Goal: Check status: Check status

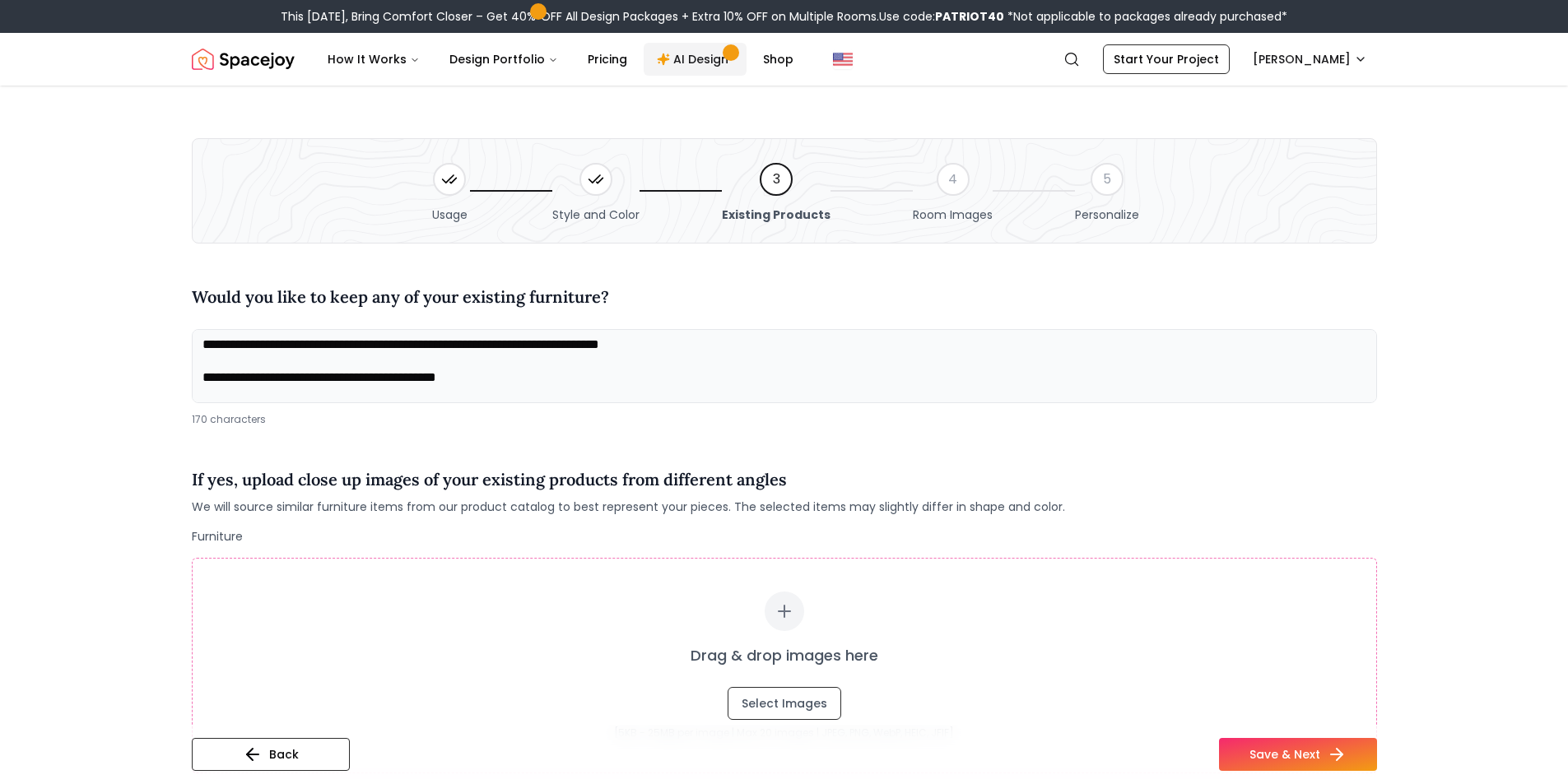
click at [690, 60] on link "AI Design" at bounding box center [695, 59] width 103 height 33
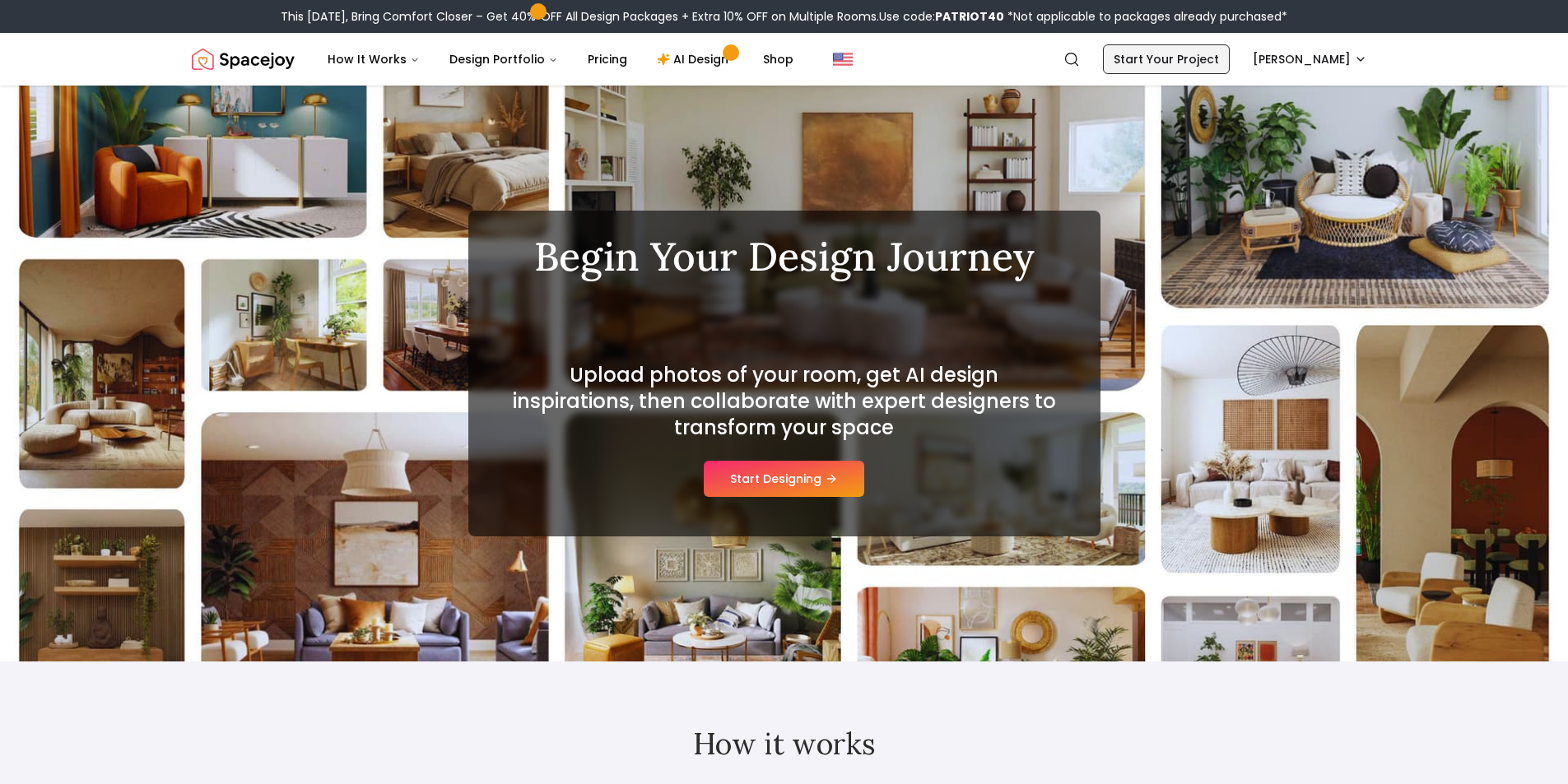
click at [1167, 61] on link "Start Your Project" at bounding box center [1166, 59] width 127 height 30
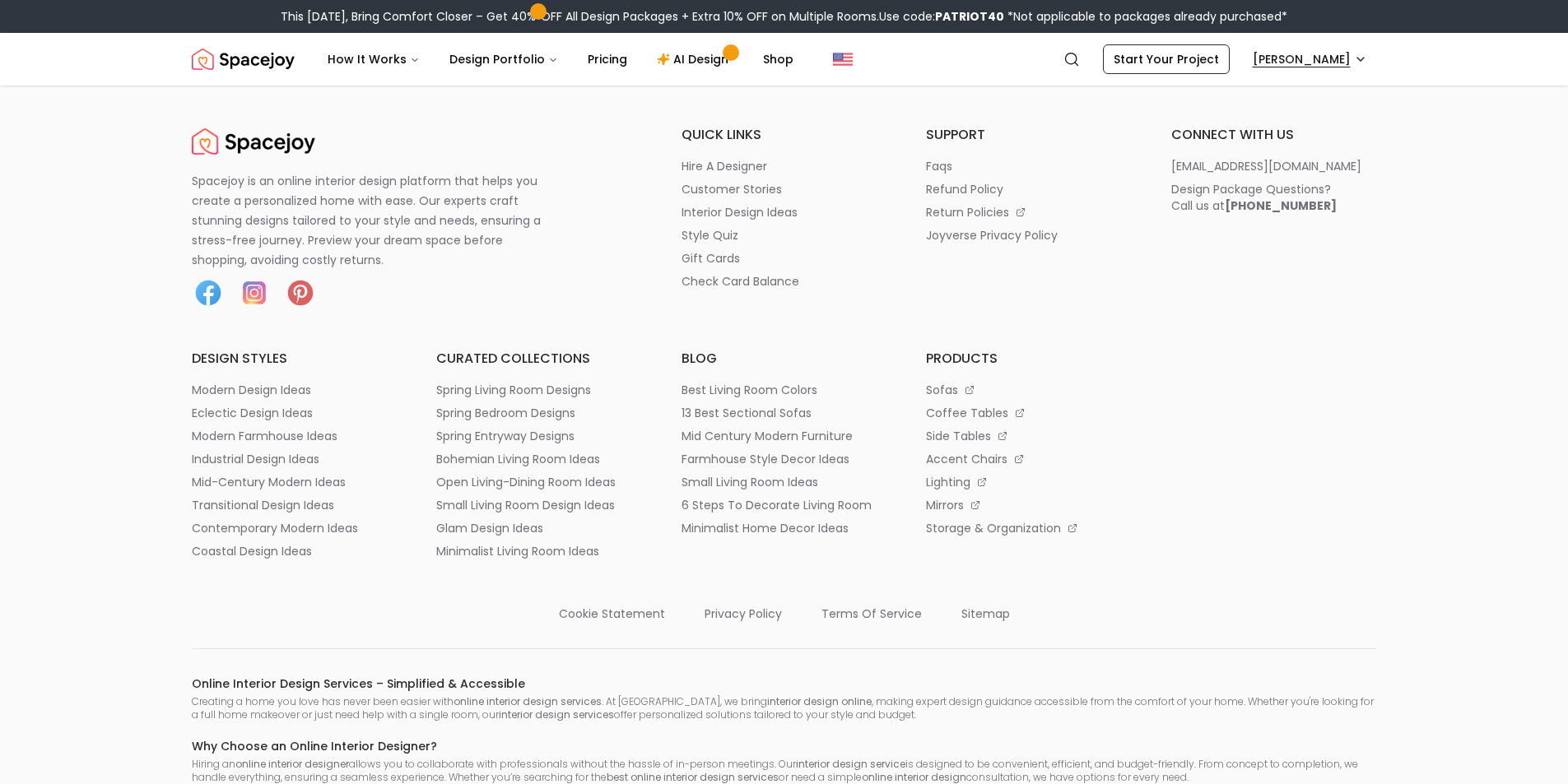
click at [1292, 53] on html "This Patriot Day, Bring Comfort Closer – Get 40% OFF All Design Packages + Extr…" at bounding box center [784, 633] width 1568 height 1265
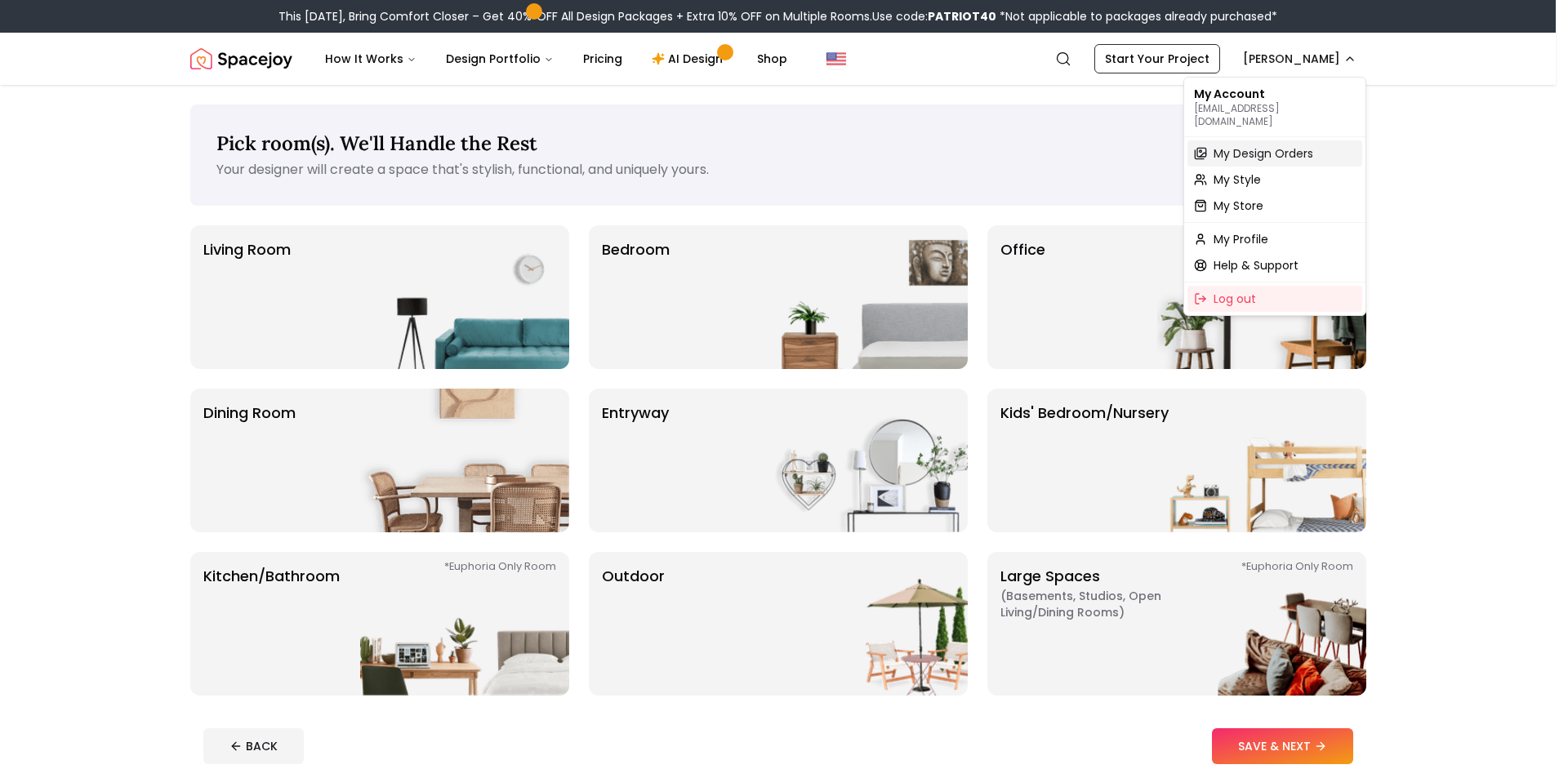
click at [1236, 145] on span "My Design Orders" at bounding box center [1263, 154] width 100 height 17
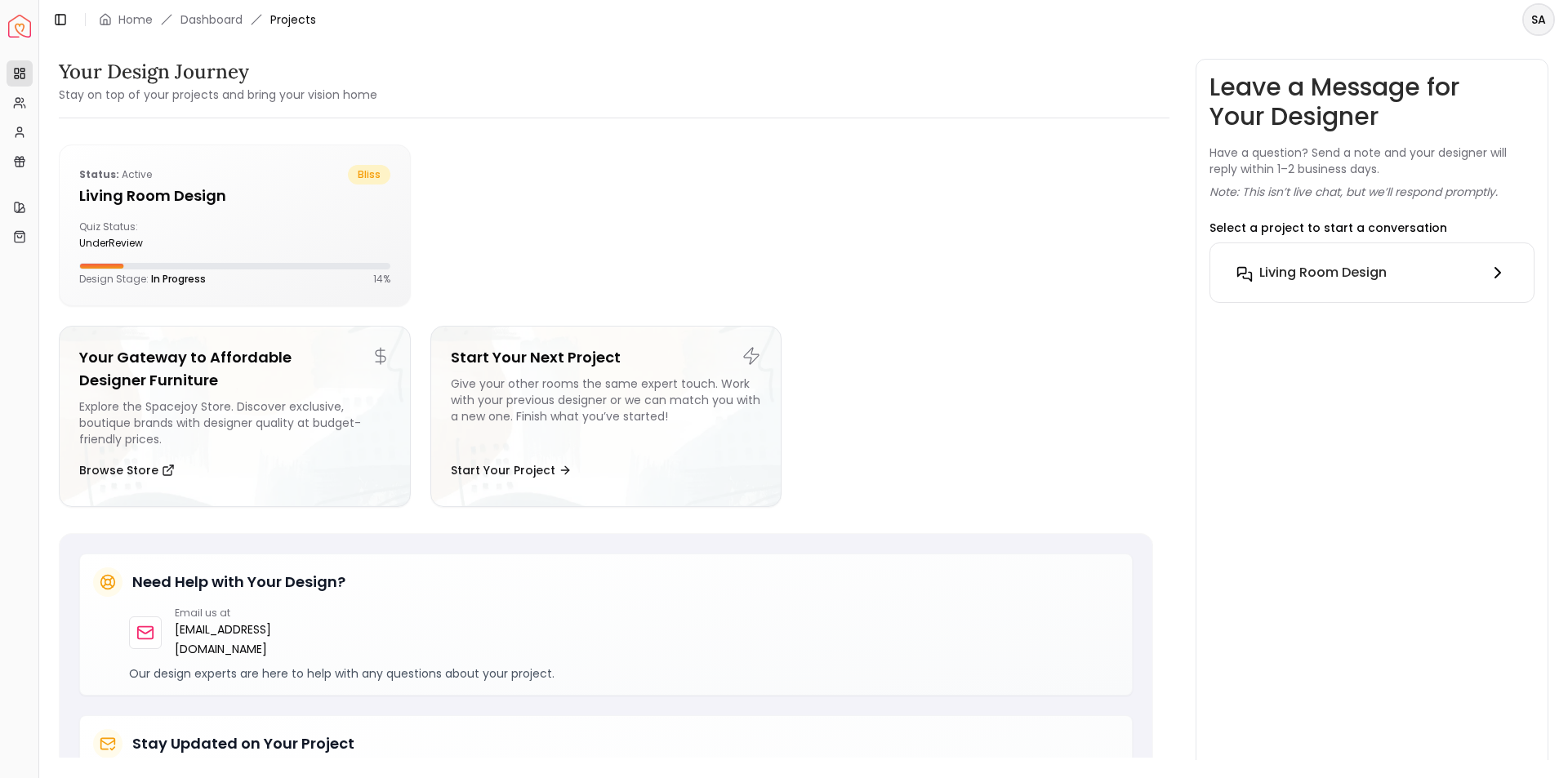
click at [1293, 267] on h6 "Living Room design" at bounding box center [1323, 273] width 127 height 20
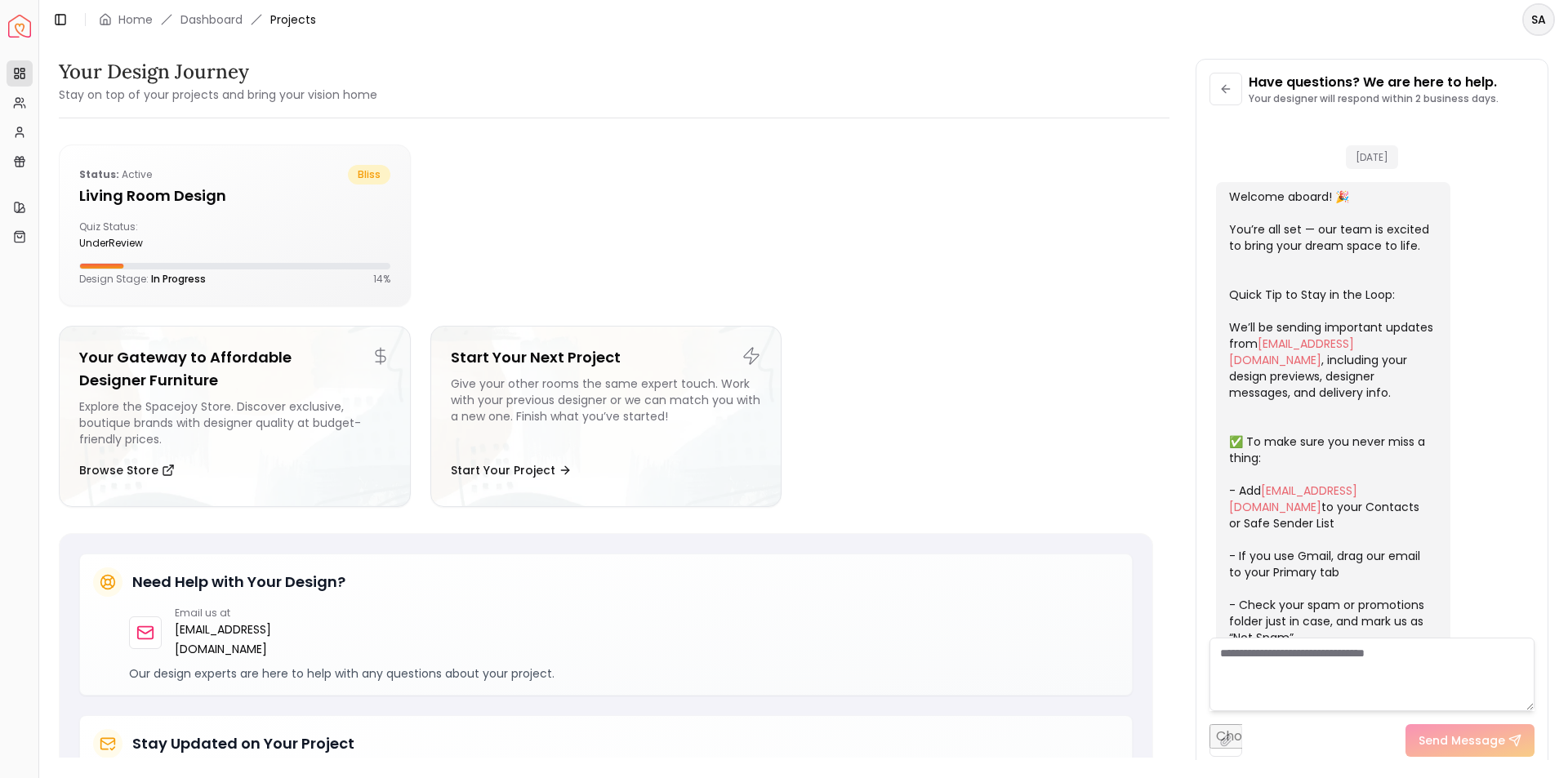
scroll to position [431, 0]
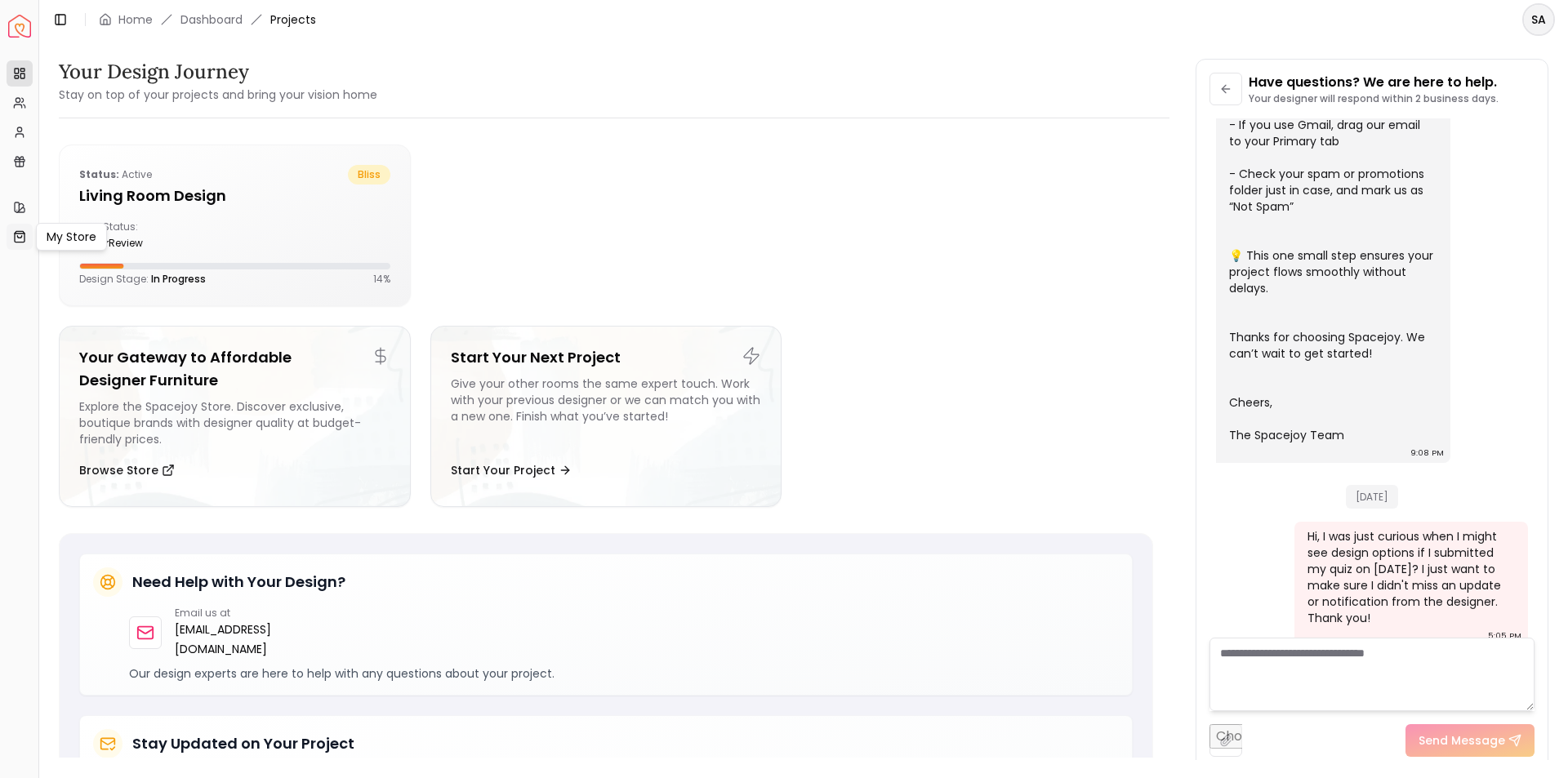
click at [17, 231] on icon at bounding box center [20, 236] width 10 height 11
click at [314, 227] on div "Quiz Status: underReview" at bounding box center [235, 235] width 311 height 30
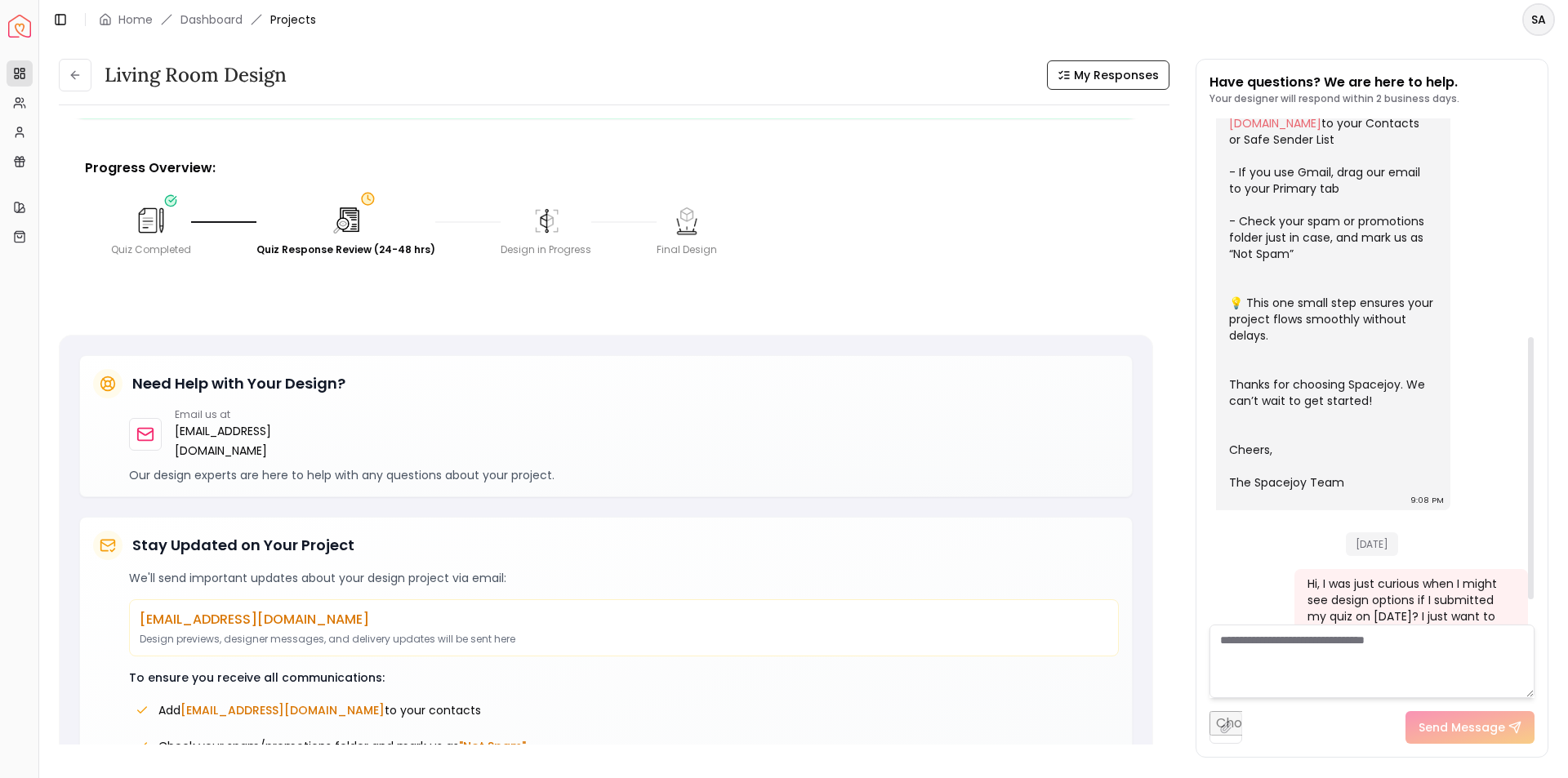
scroll to position [467, 0]
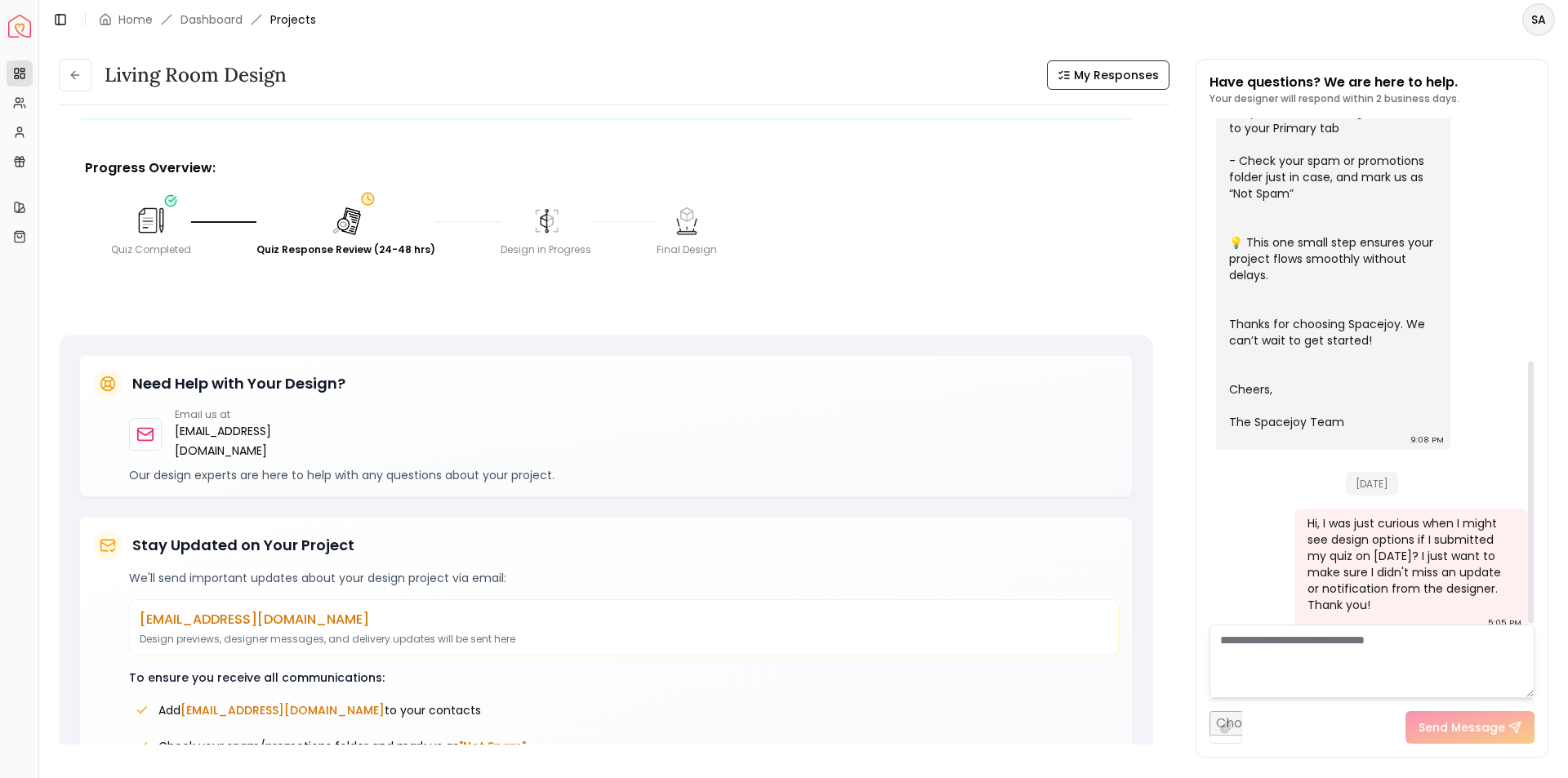
click at [1400, 531] on div "Hi, I was just curious when I might see design options if I submitted my quiz o…" at bounding box center [1409, 564] width 205 height 98
click at [1251, 650] on textarea at bounding box center [1371, 661] width 325 height 74
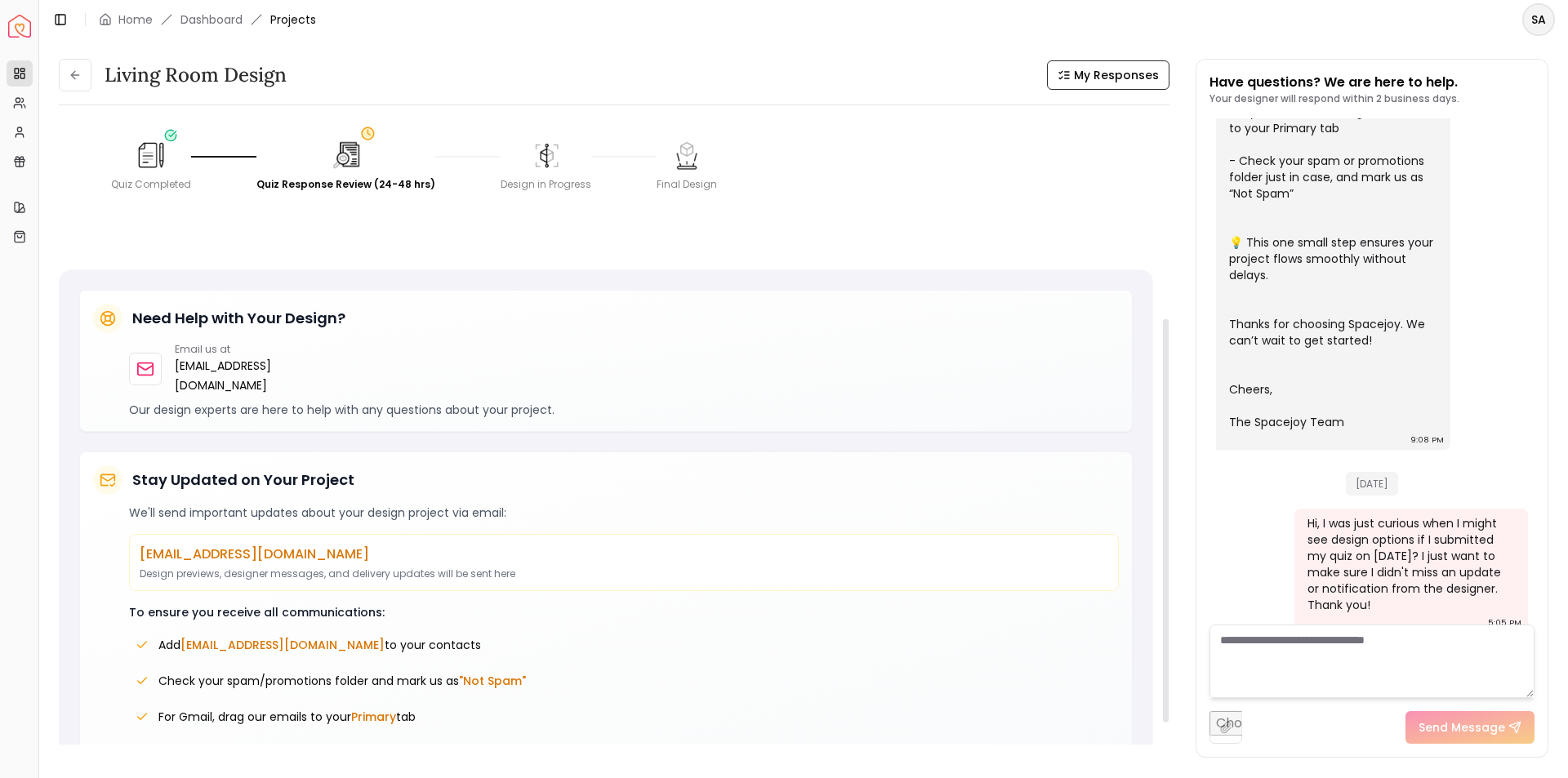
scroll to position [364, 0]
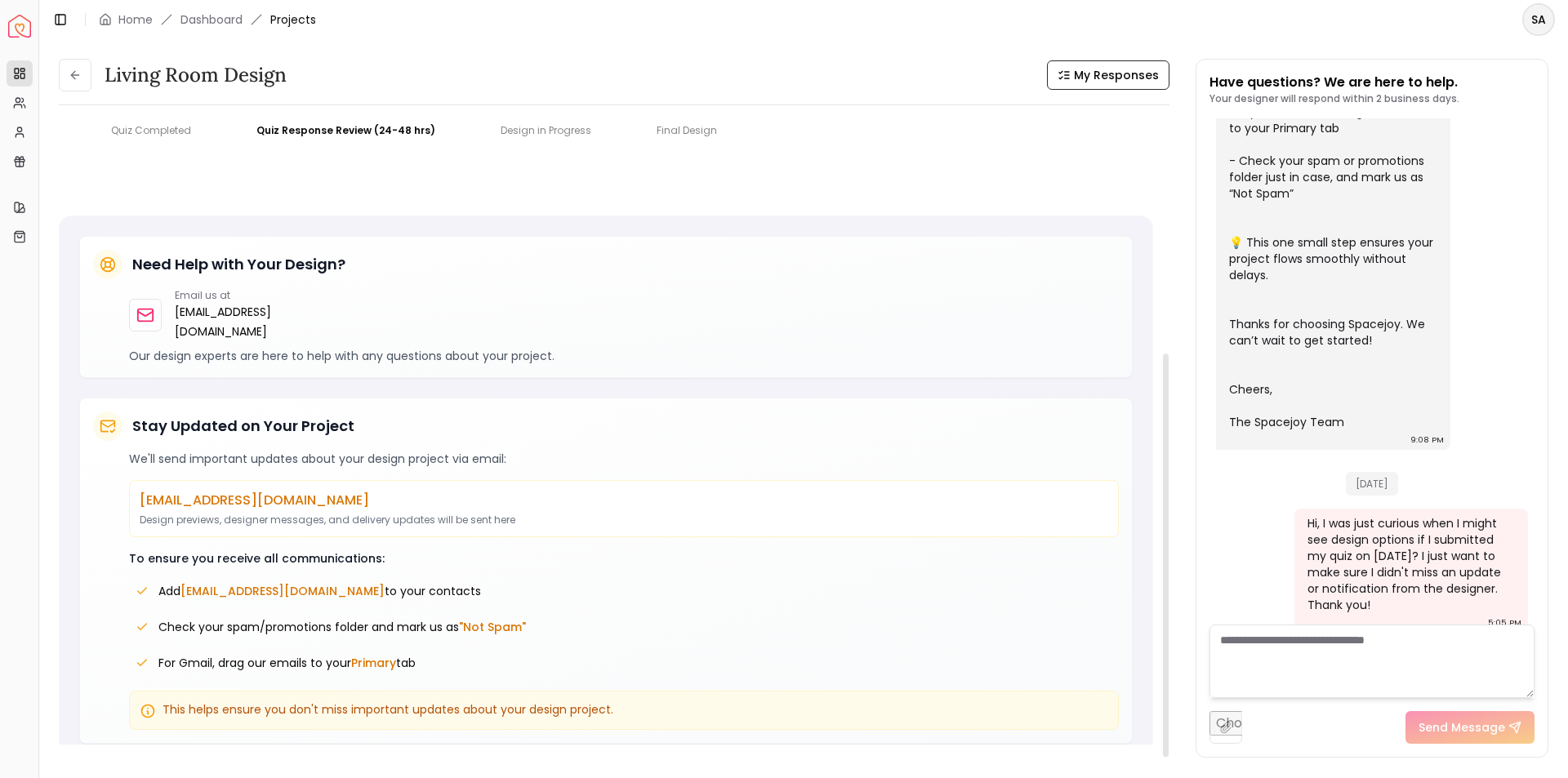
click at [568, 132] on div "Design in Progress" at bounding box center [546, 130] width 91 height 13
click at [17, 102] on circle at bounding box center [17, 100] width 4 height 4
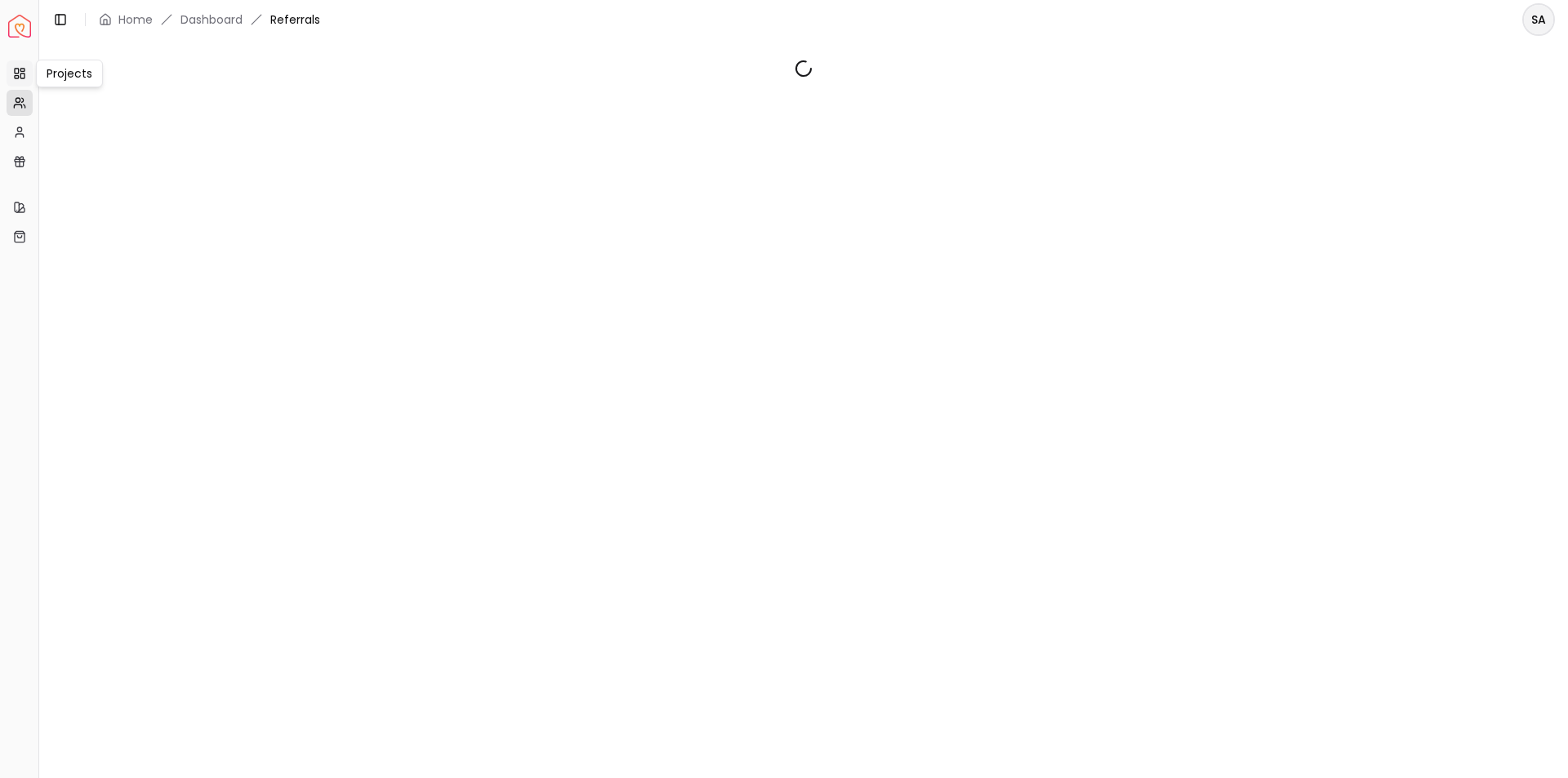
click at [22, 78] on rect at bounding box center [22, 76] width 4 height 5
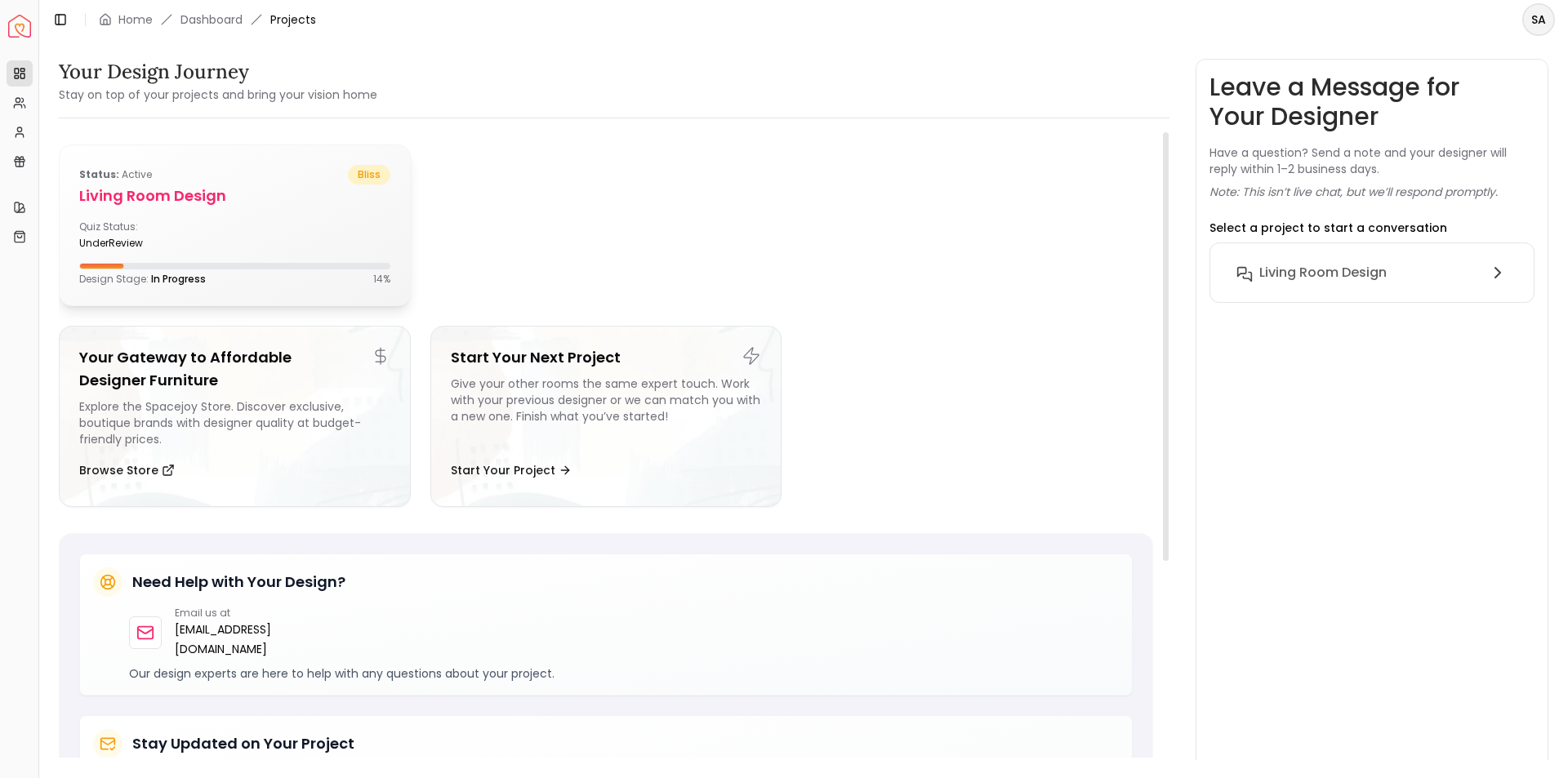
click at [183, 208] on div "Status: active bliss Living Room design Quiz Status: underReview Design Stage: …" at bounding box center [235, 225] width 350 height 160
